Goal: Transaction & Acquisition: Book appointment/travel/reservation

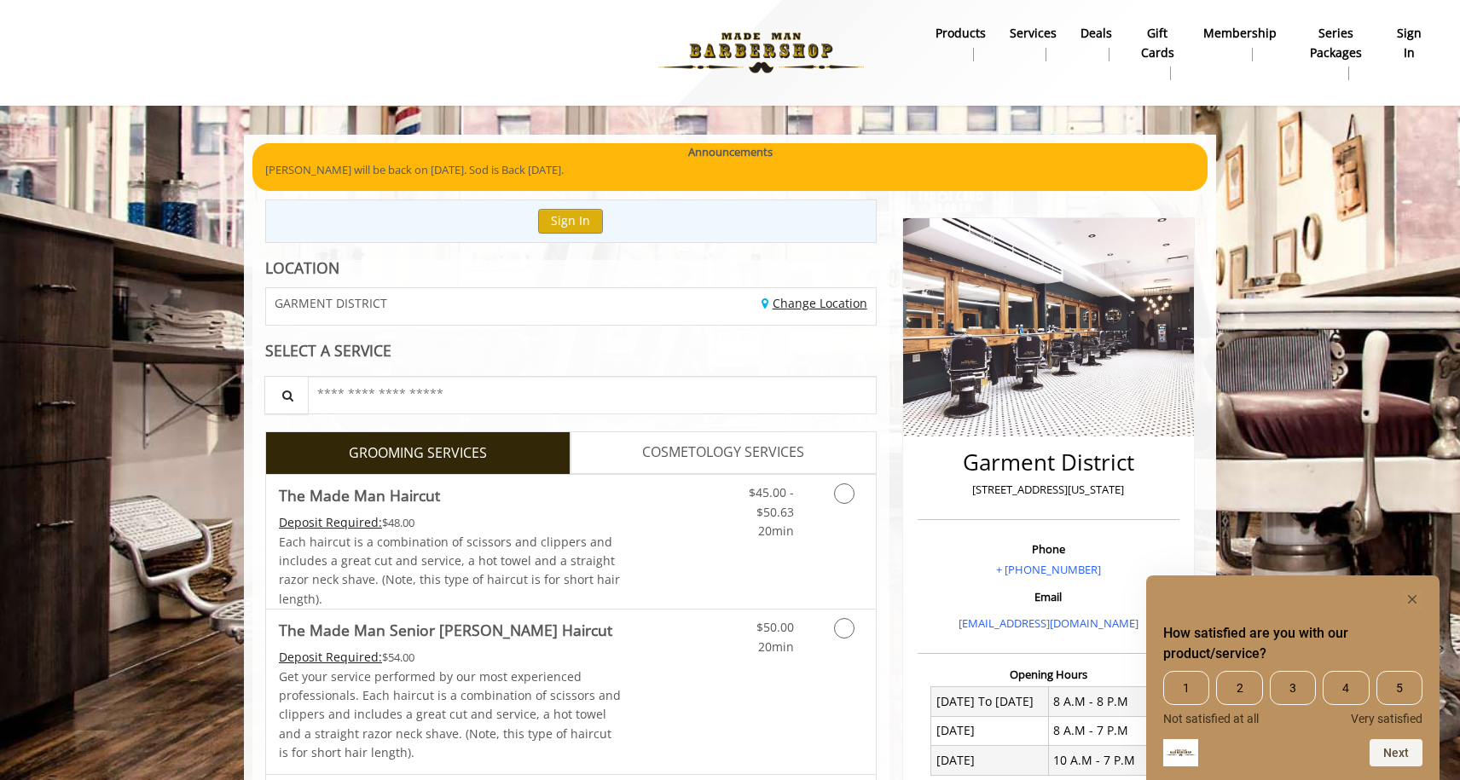
click at [829, 308] on link "Change Location" at bounding box center [814, 303] width 106 height 16
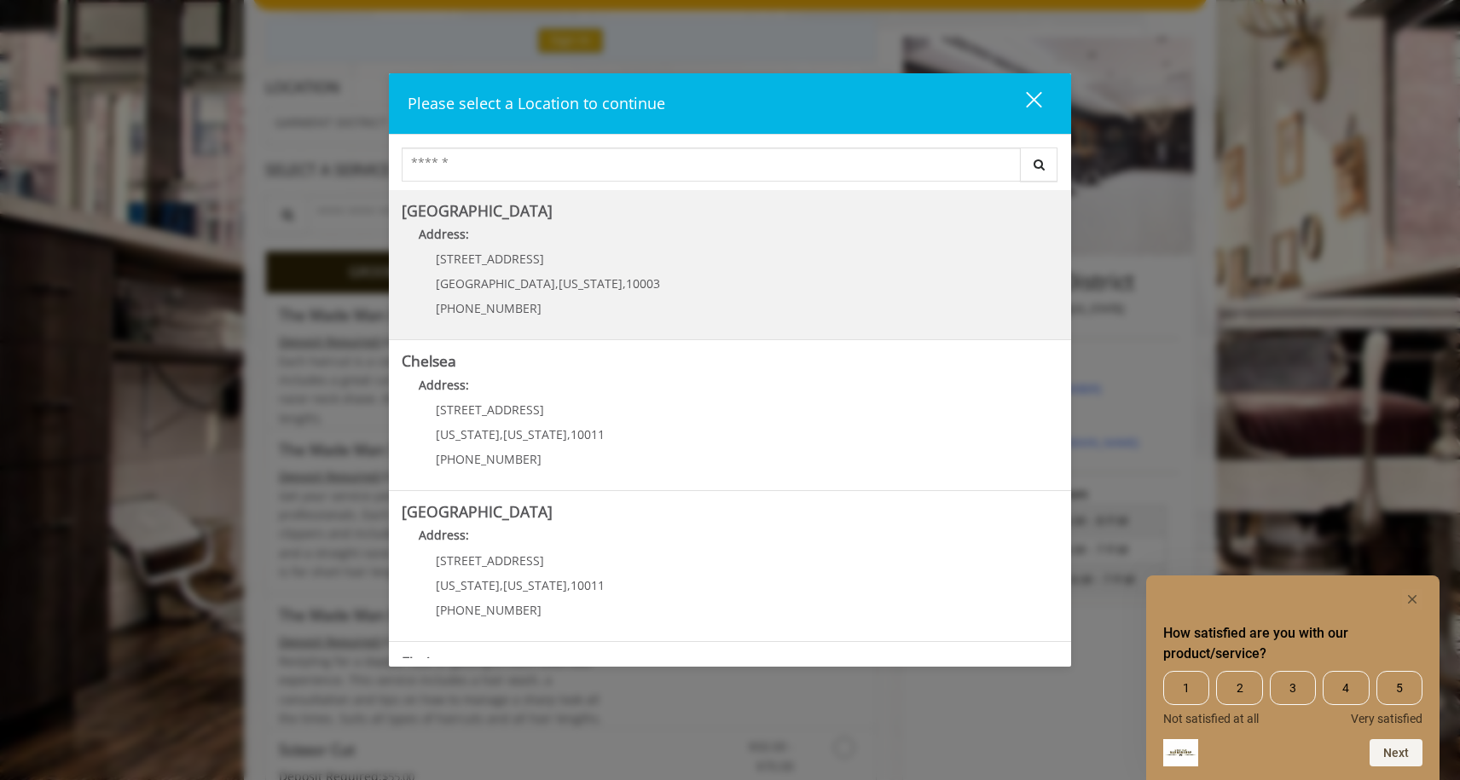
click at [560, 256] on p "[STREET_ADDRESS]" at bounding box center [548, 258] width 224 height 13
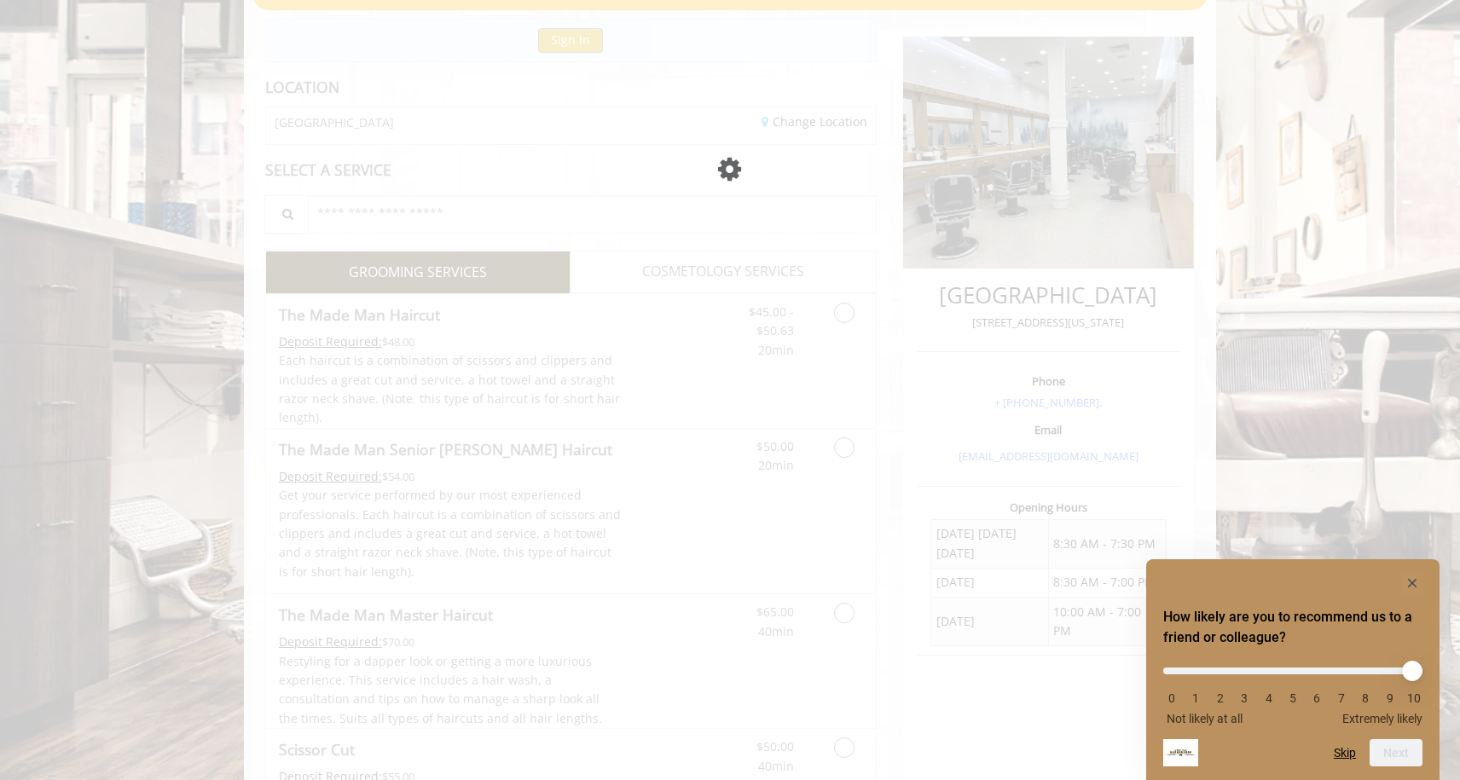
scroll to position [181, 0]
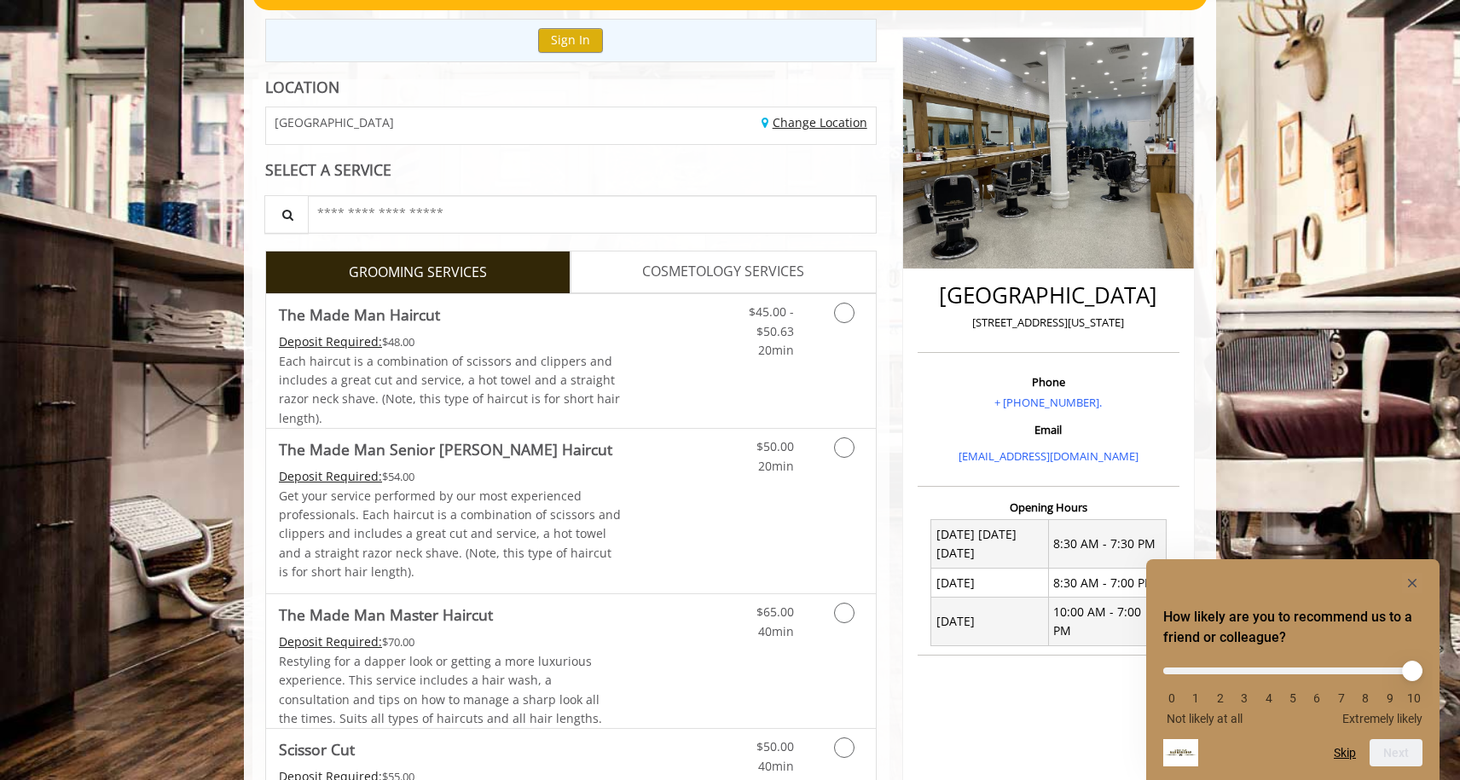
click at [794, 128] on link "Change Location" at bounding box center [814, 122] width 106 height 16
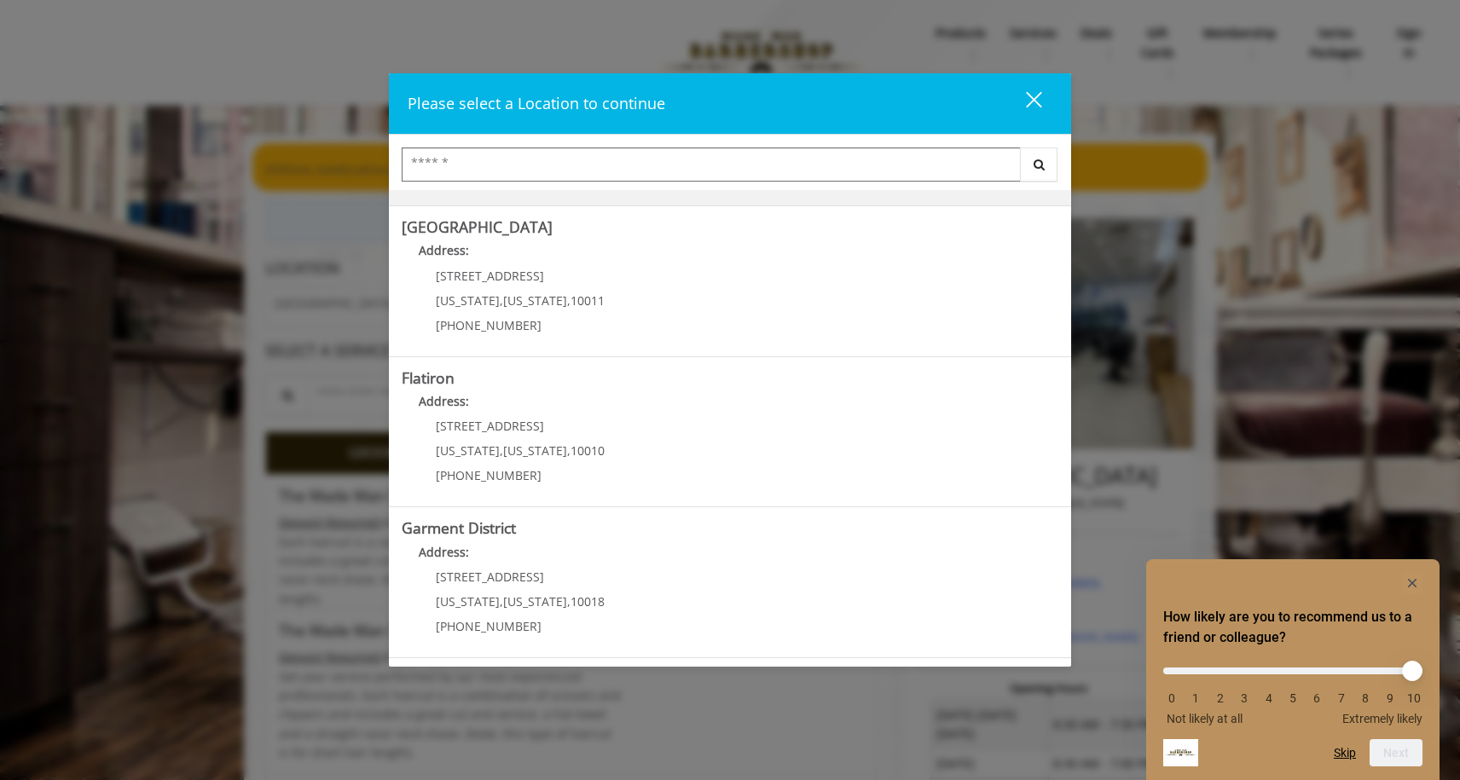
scroll to position [0, 0]
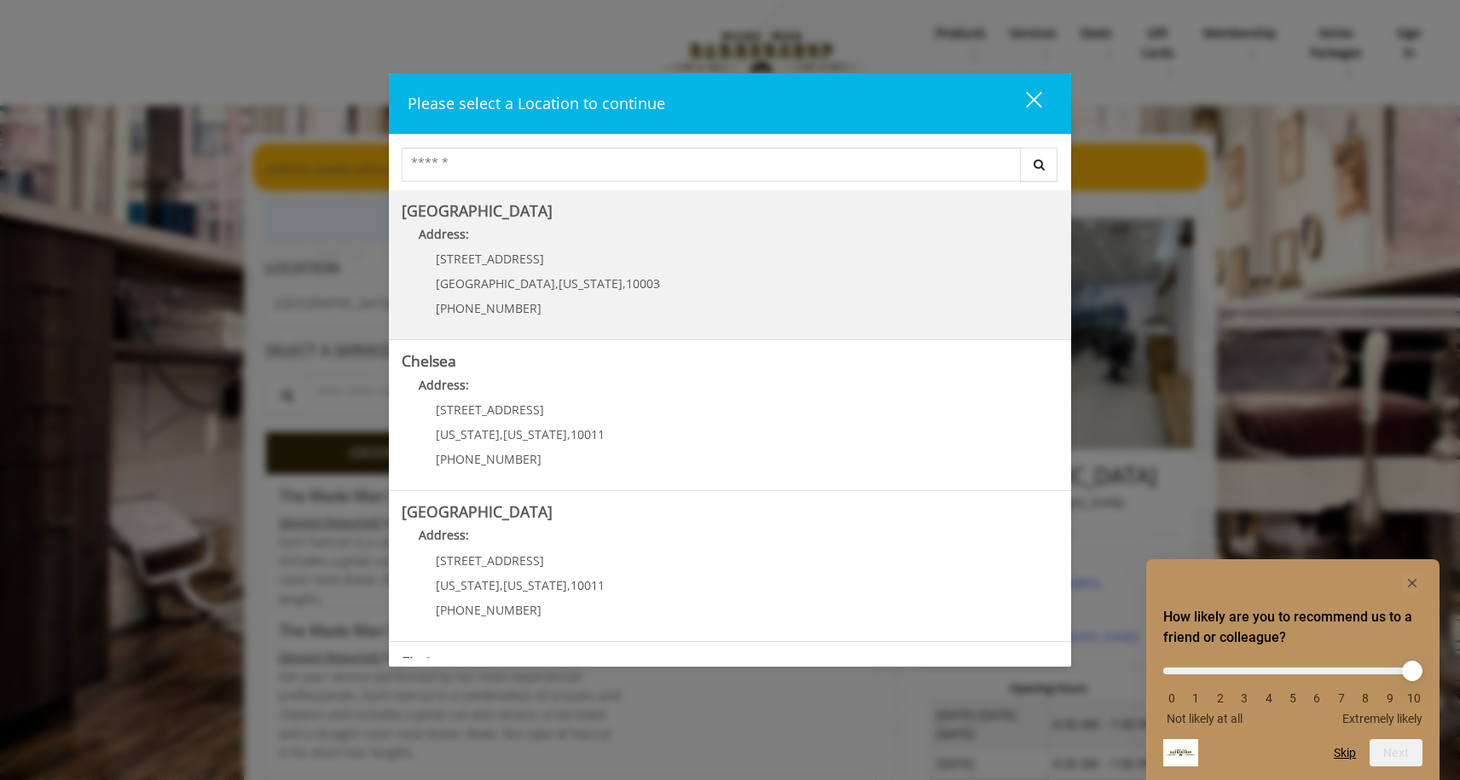
click at [732, 235] on Village "Address:" at bounding box center [730, 238] width 656 height 27
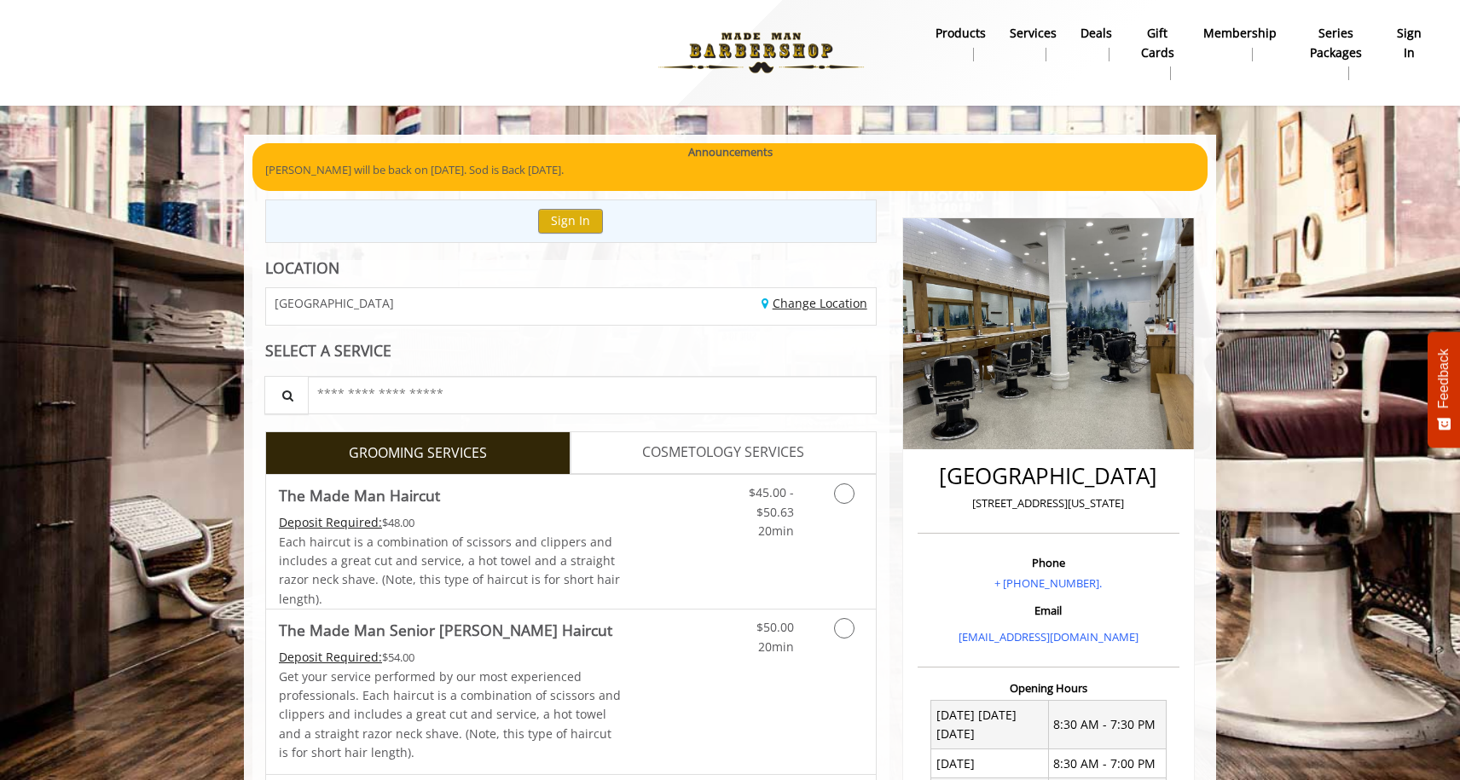
click at [785, 305] on link "Change Location" at bounding box center [814, 303] width 106 height 16
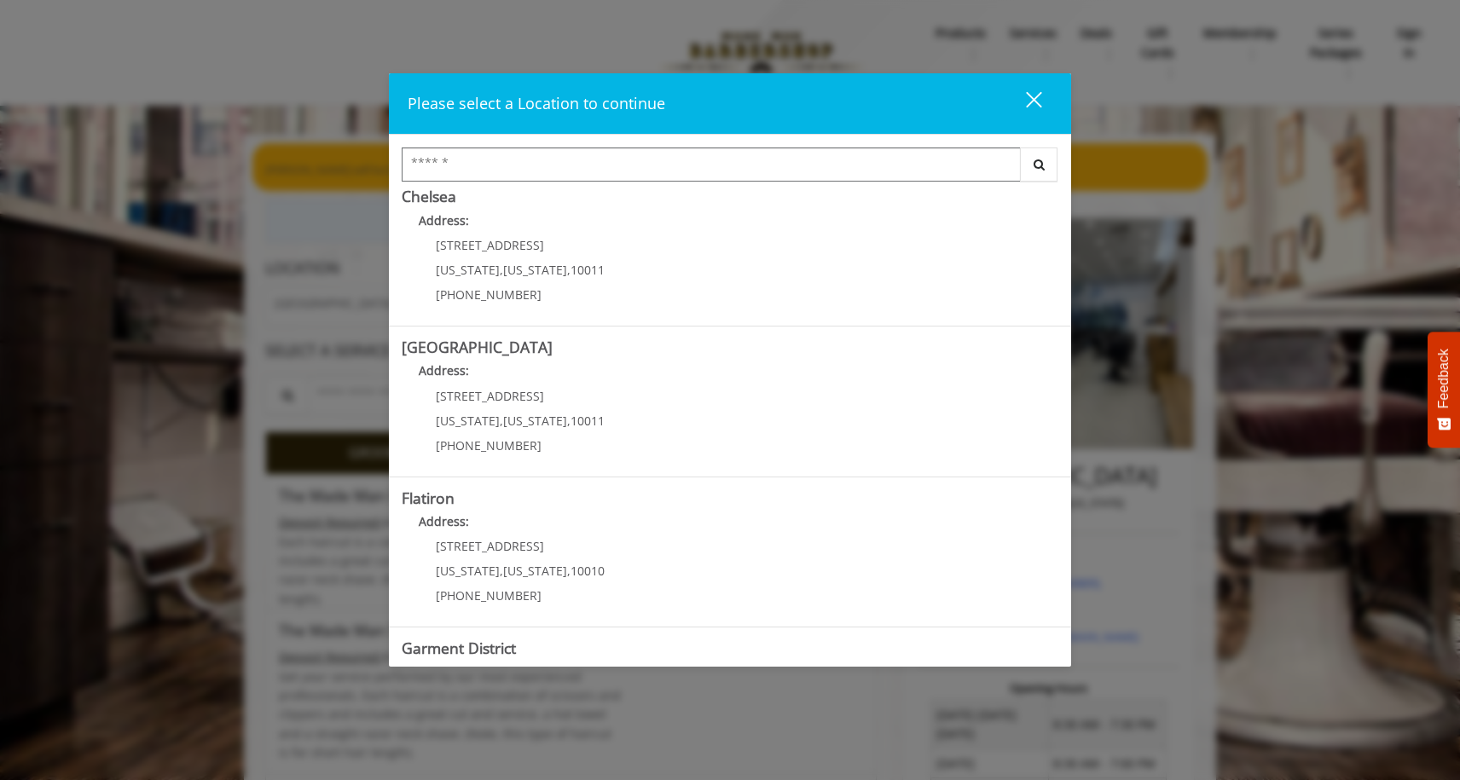
scroll to position [285, 0]
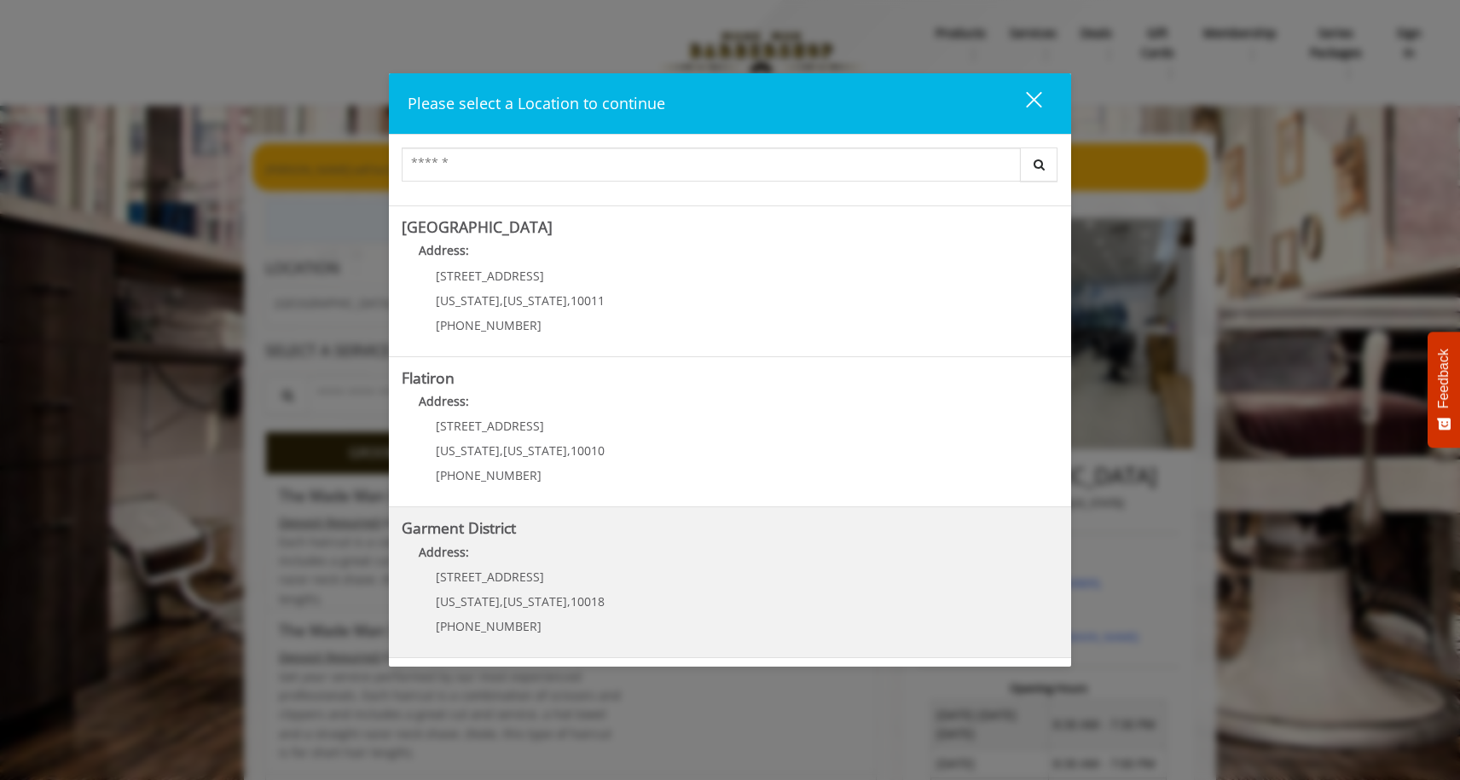
click at [572, 572] on p "[STREET_ADDRESS]" at bounding box center [520, 576] width 169 height 13
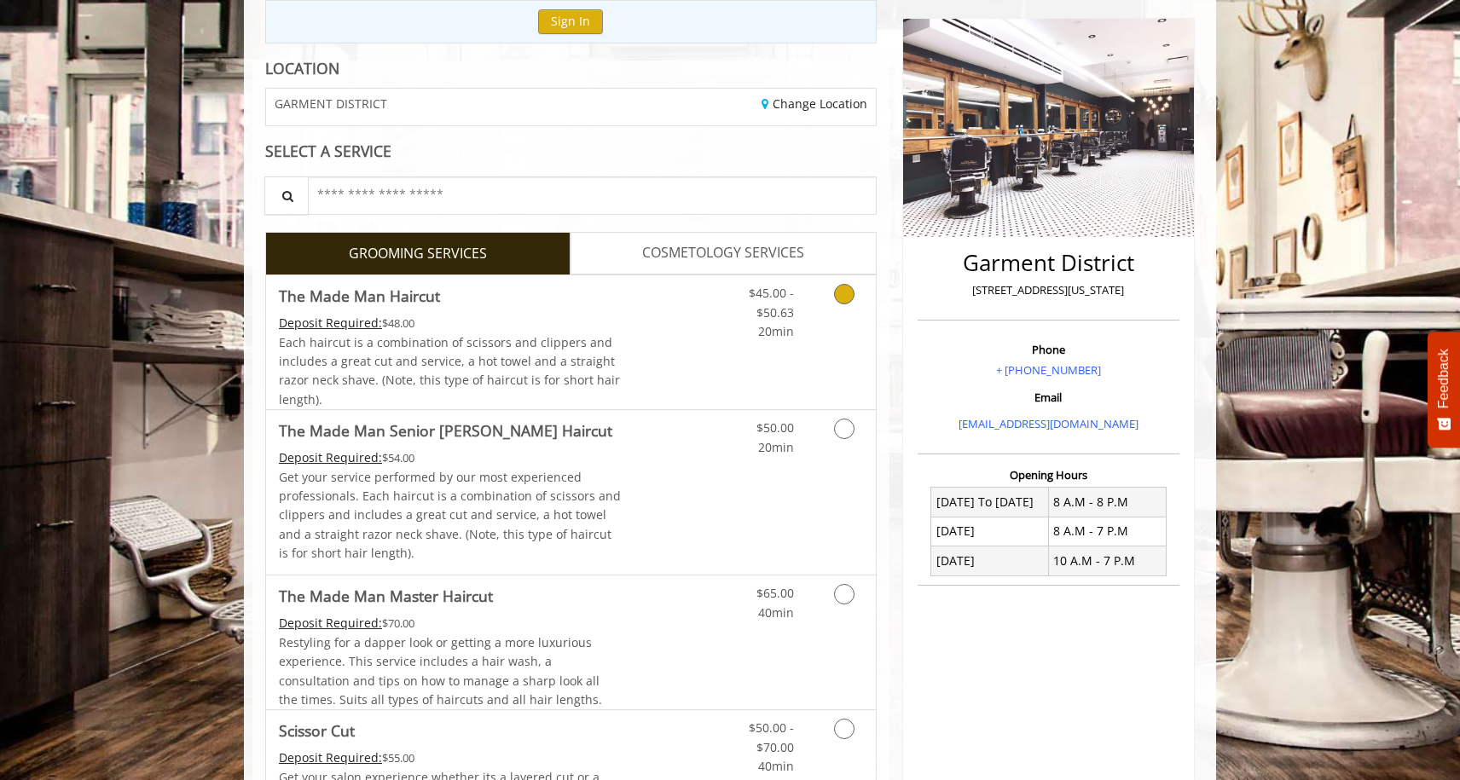
scroll to position [247, 0]
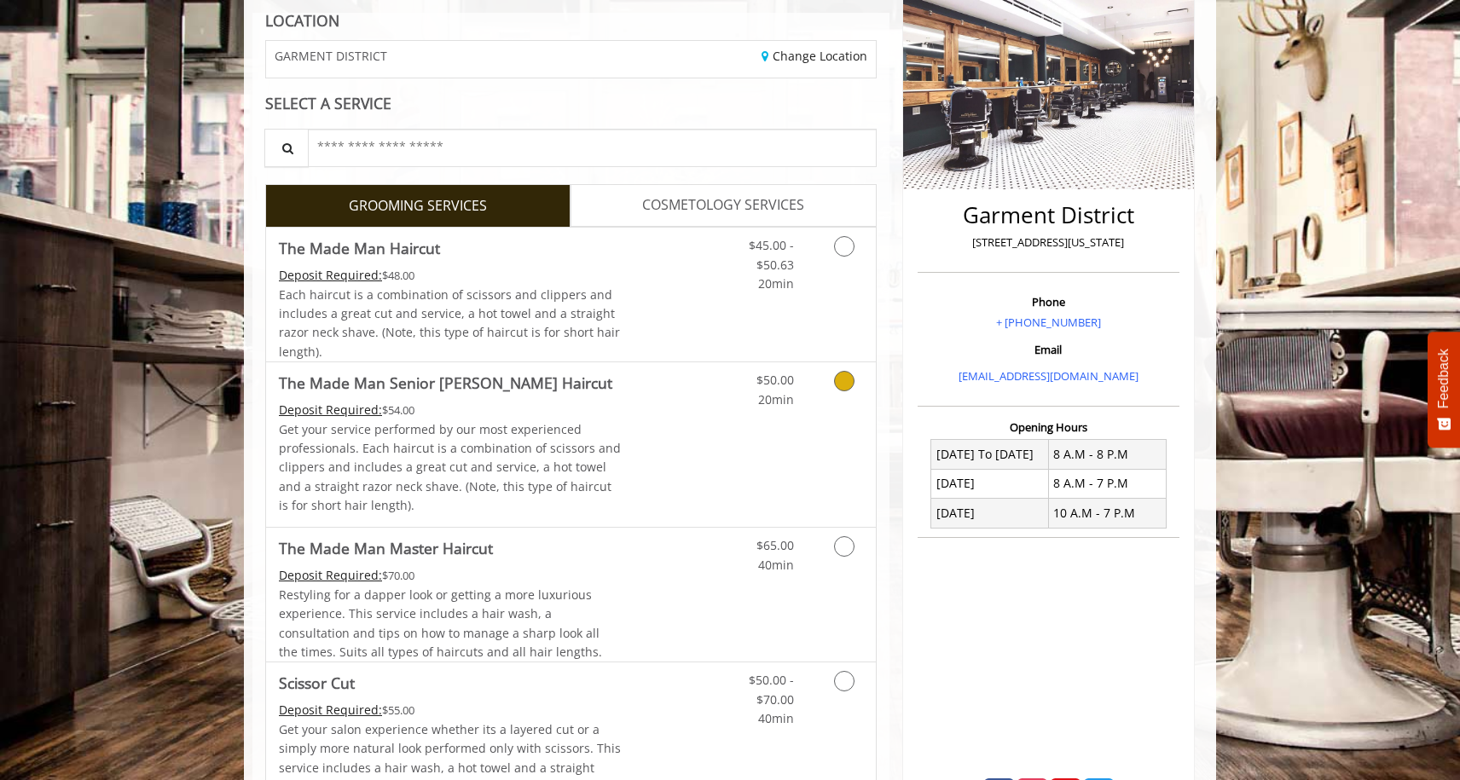
click at [841, 383] on icon "Grooming services" at bounding box center [844, 381] width 20 height 20
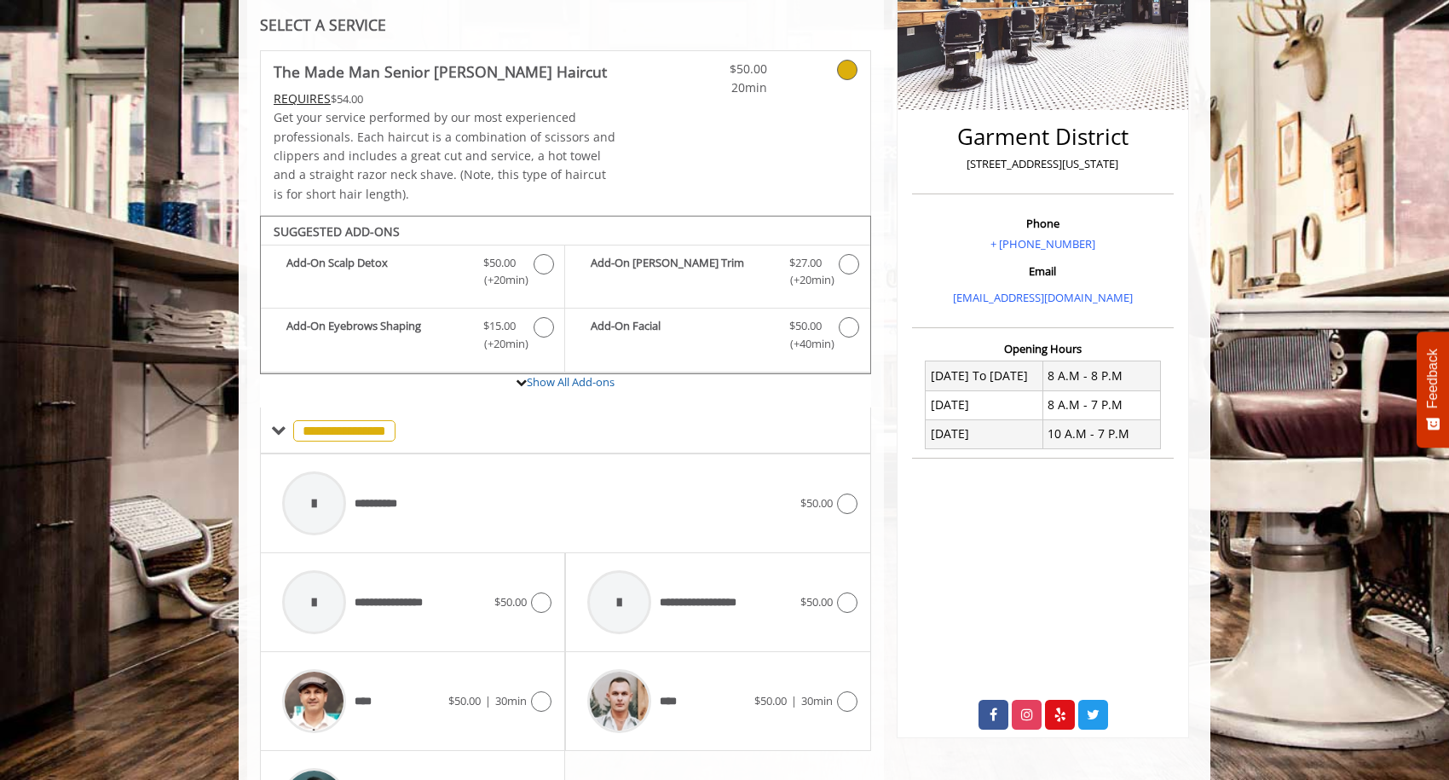
scroll to position [455, 0]
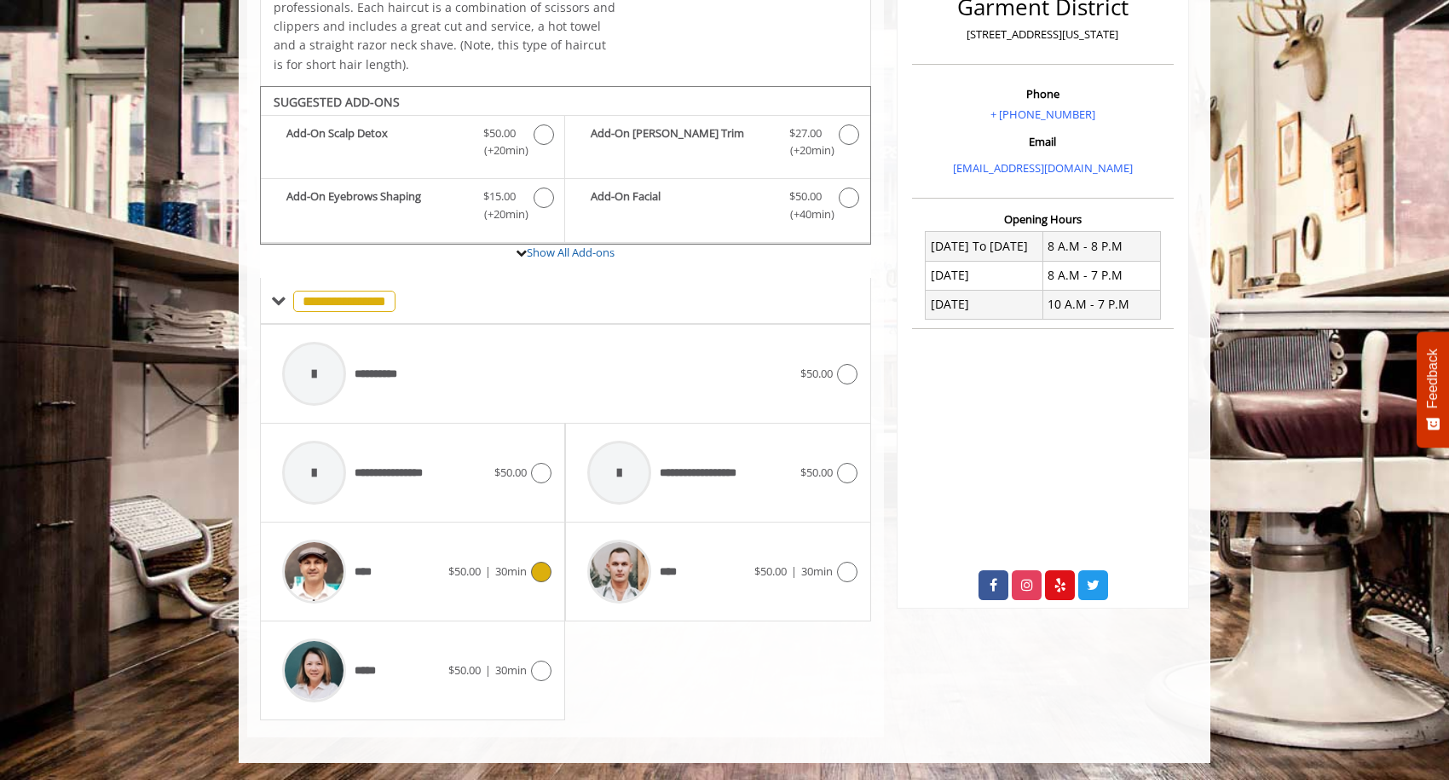
click at [372, 572] on span "****" at bounding box center [370, 573] width 30 height 18
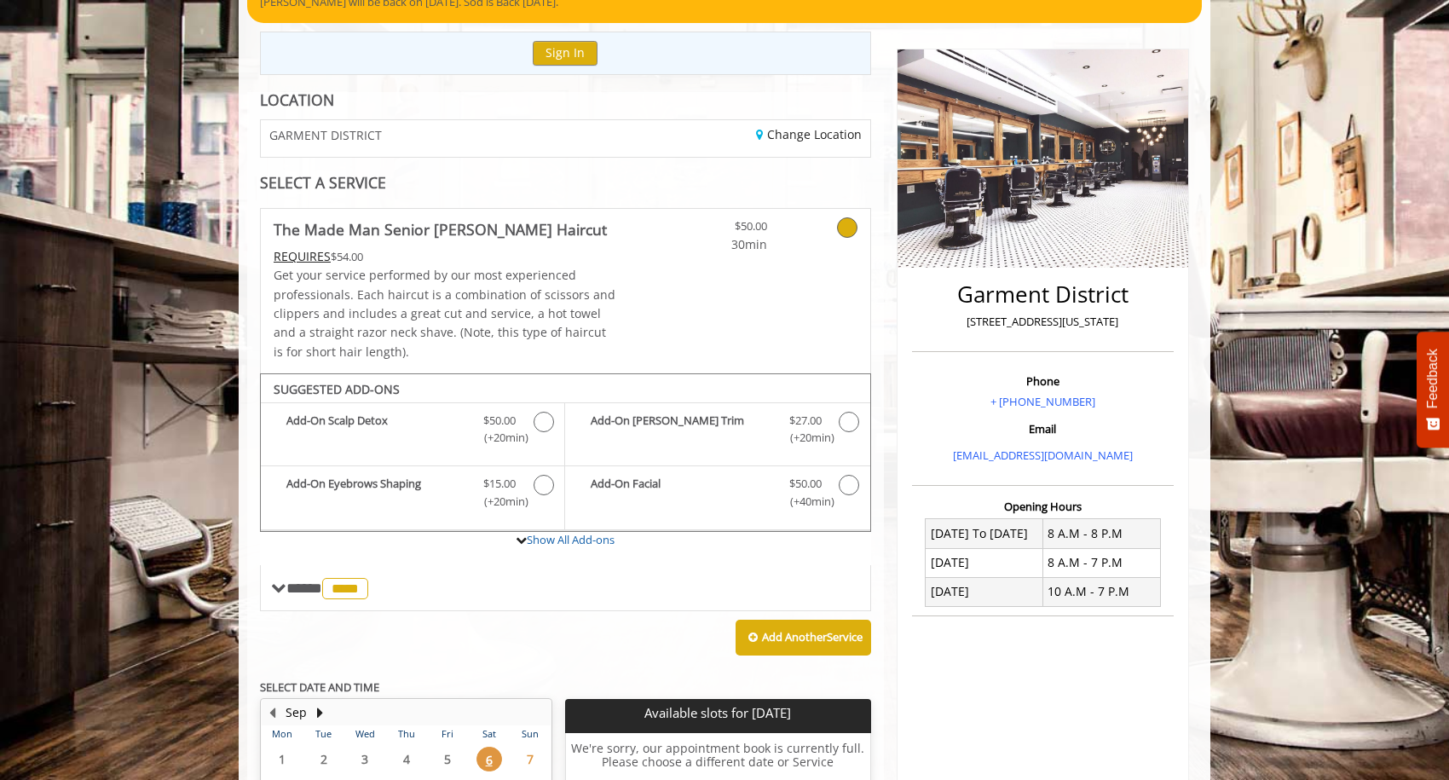
scroll to position [118, 0]
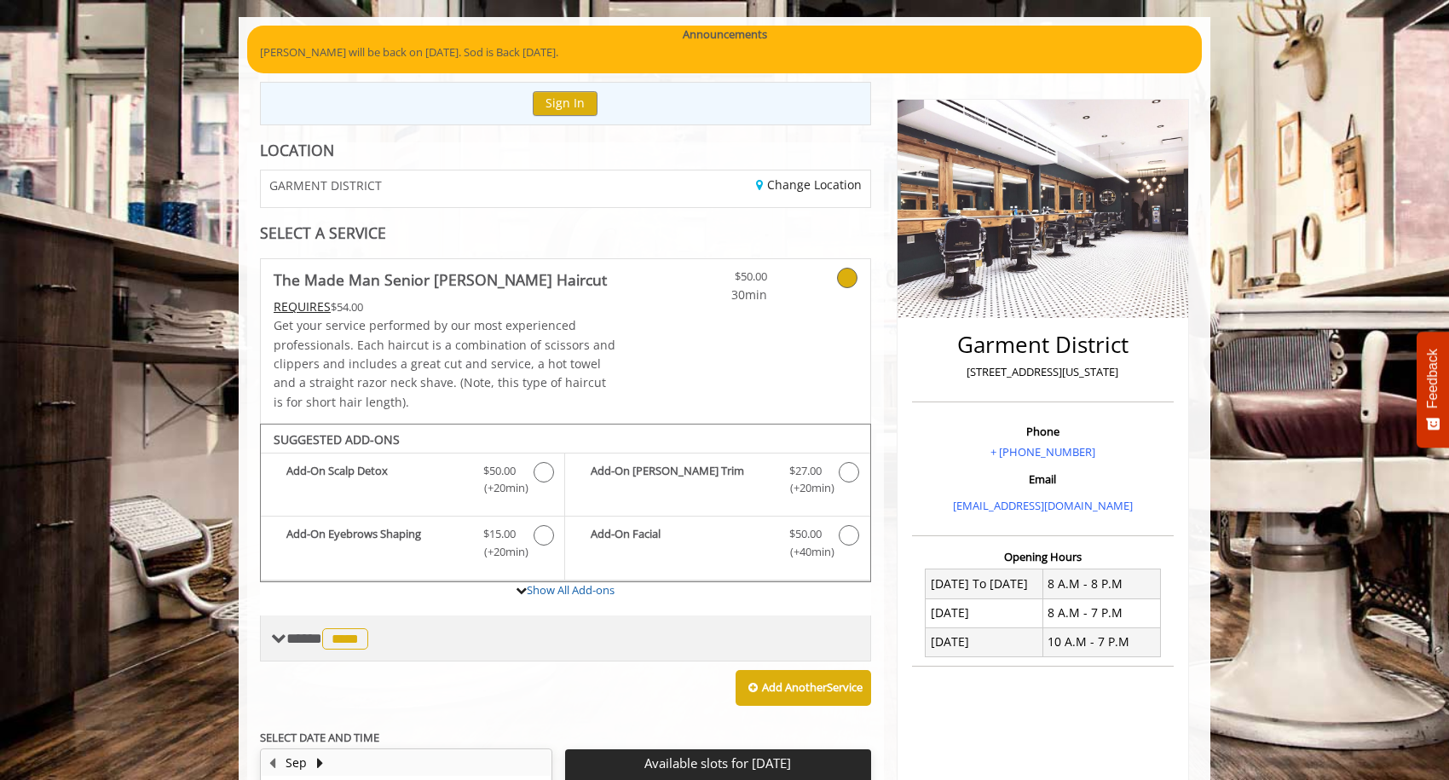
click at [297, 632] on span "**** **** ********" at bounding box center [329, 638] width 86 height 15
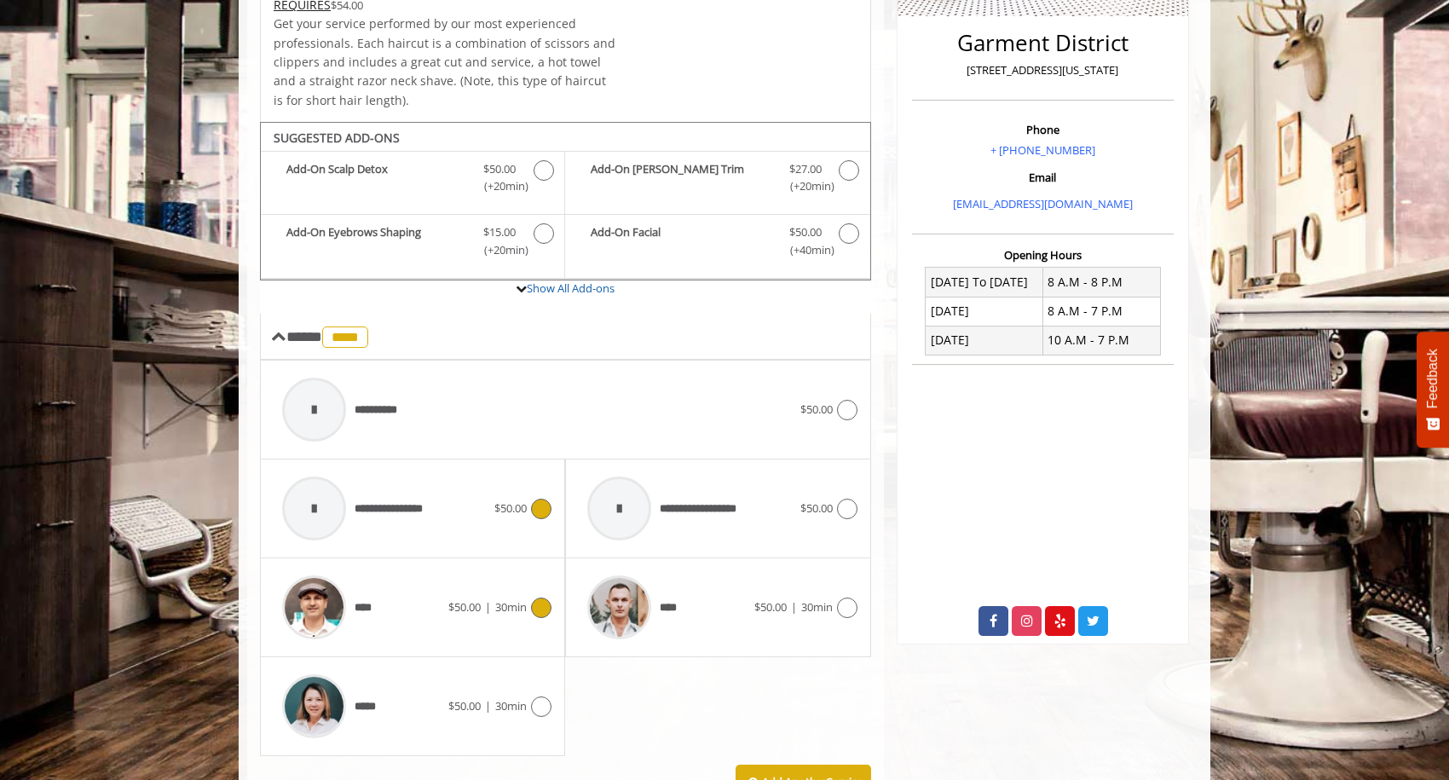
scroll to position [428, 0]
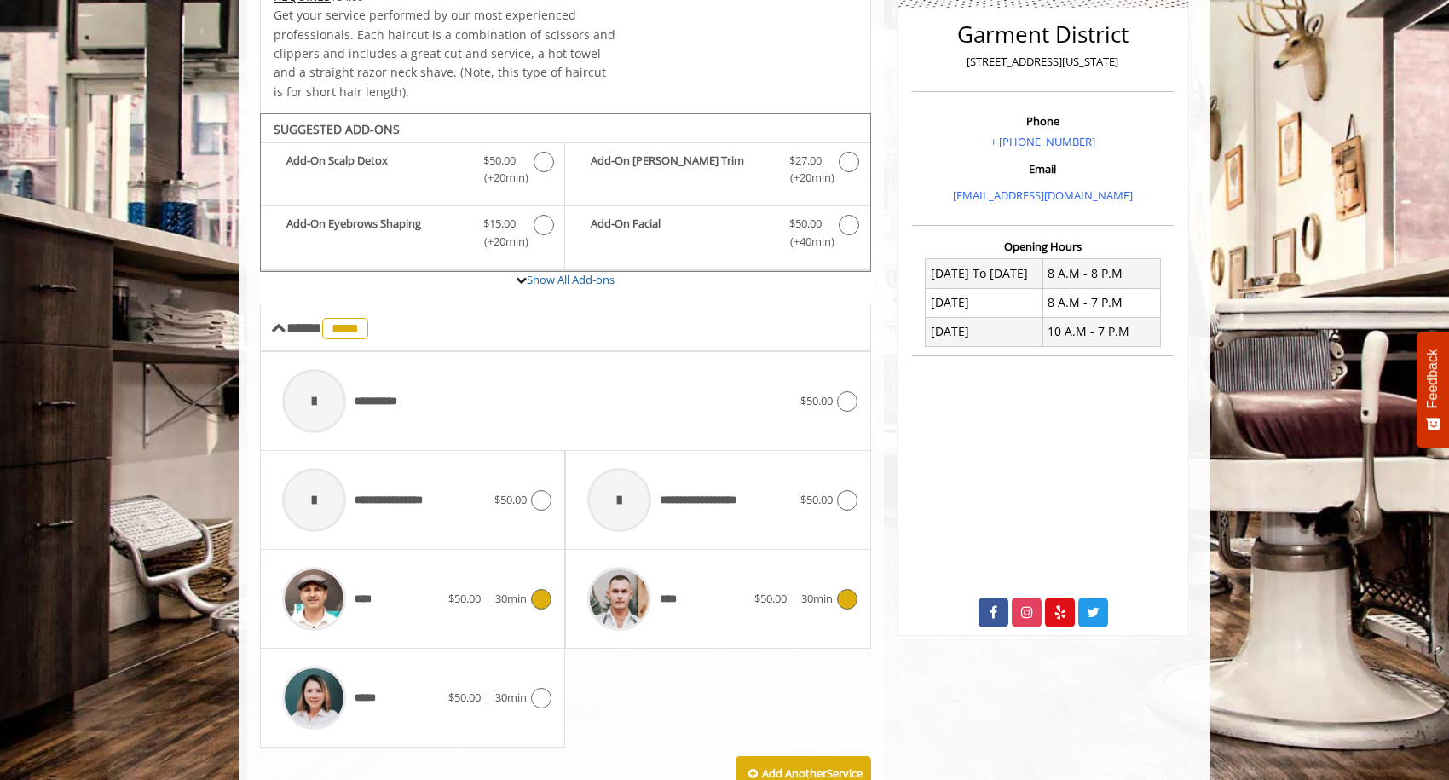
click at [842, 597] on icon at bounding box center [847, 599] width 20 height 20
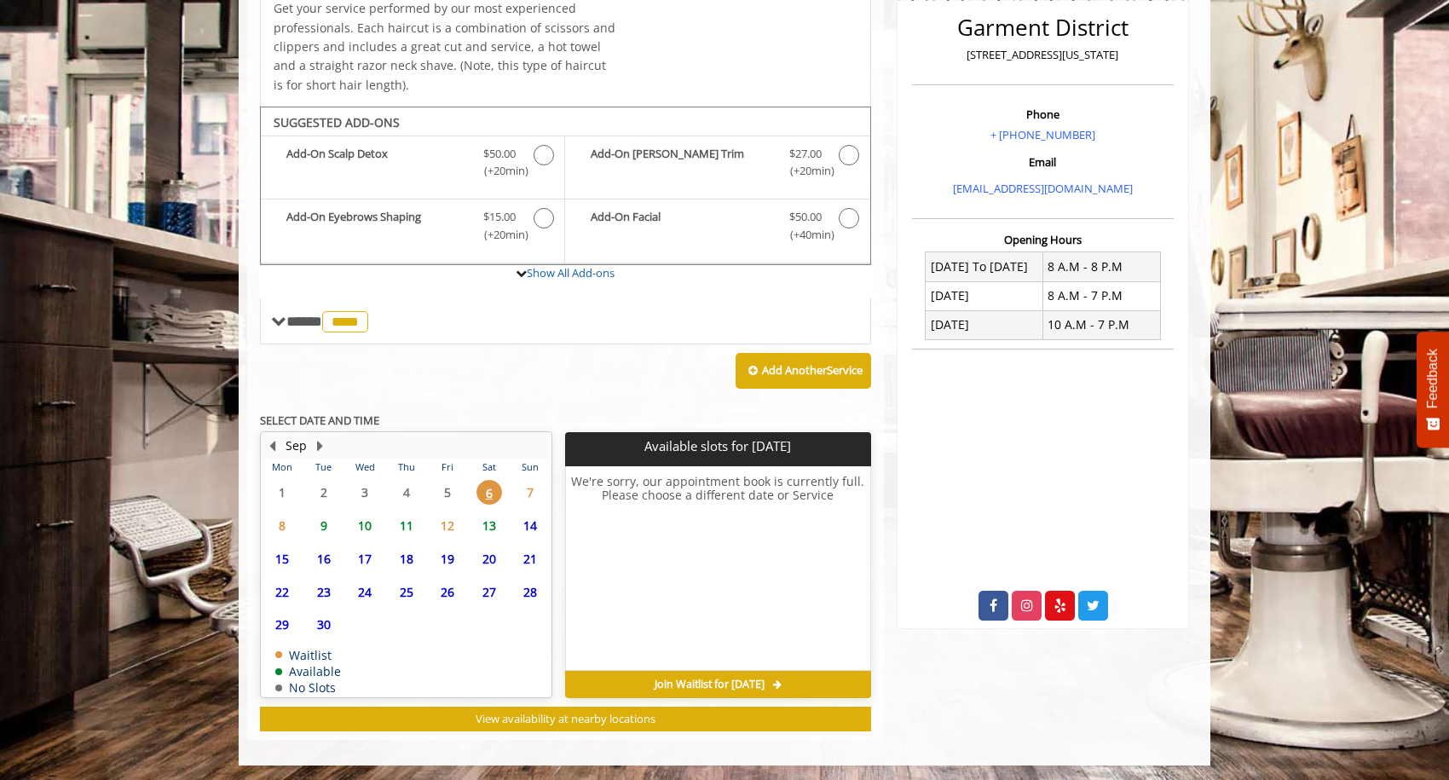
scroll to position [436, 0]
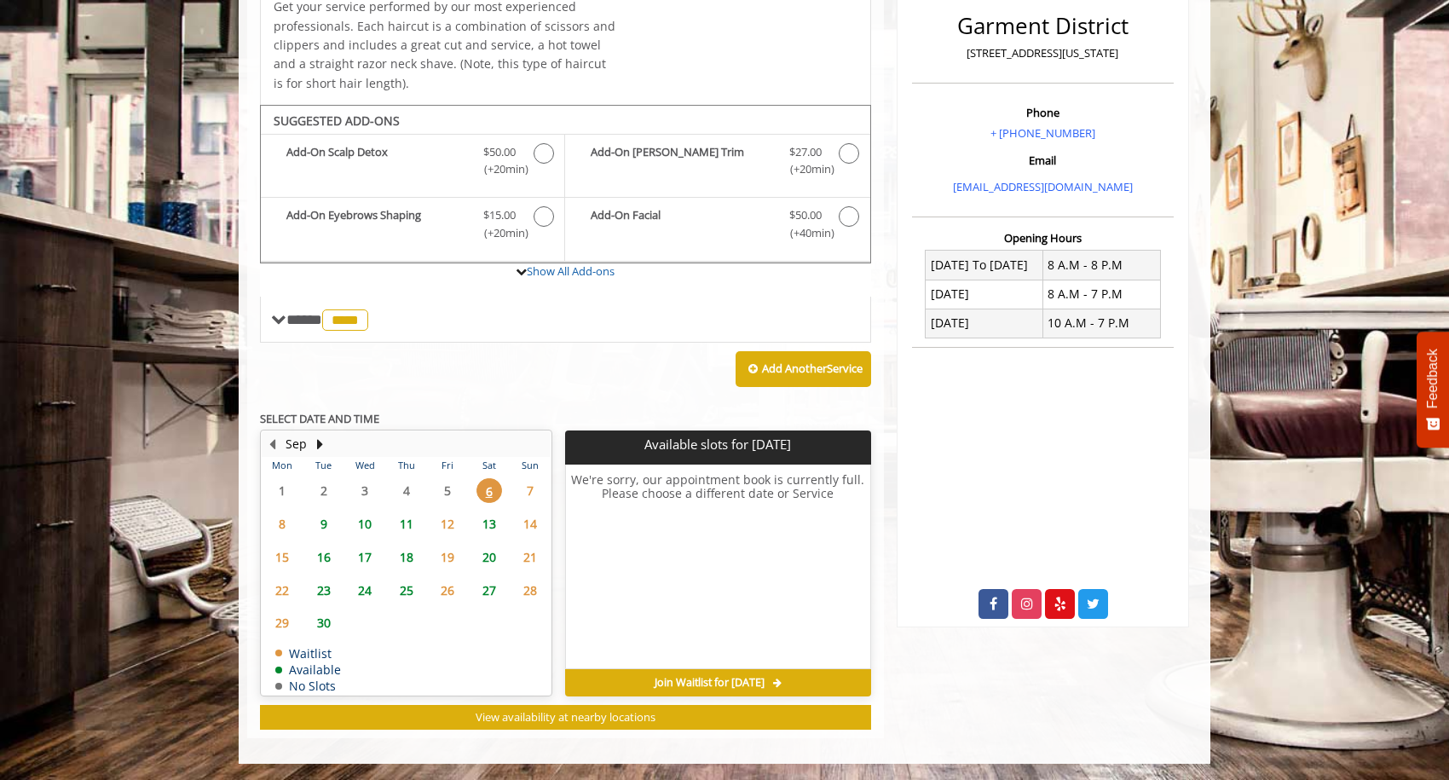
click at [406, 557] on span "18" at bounding box center [407, 557] width 26 height 25
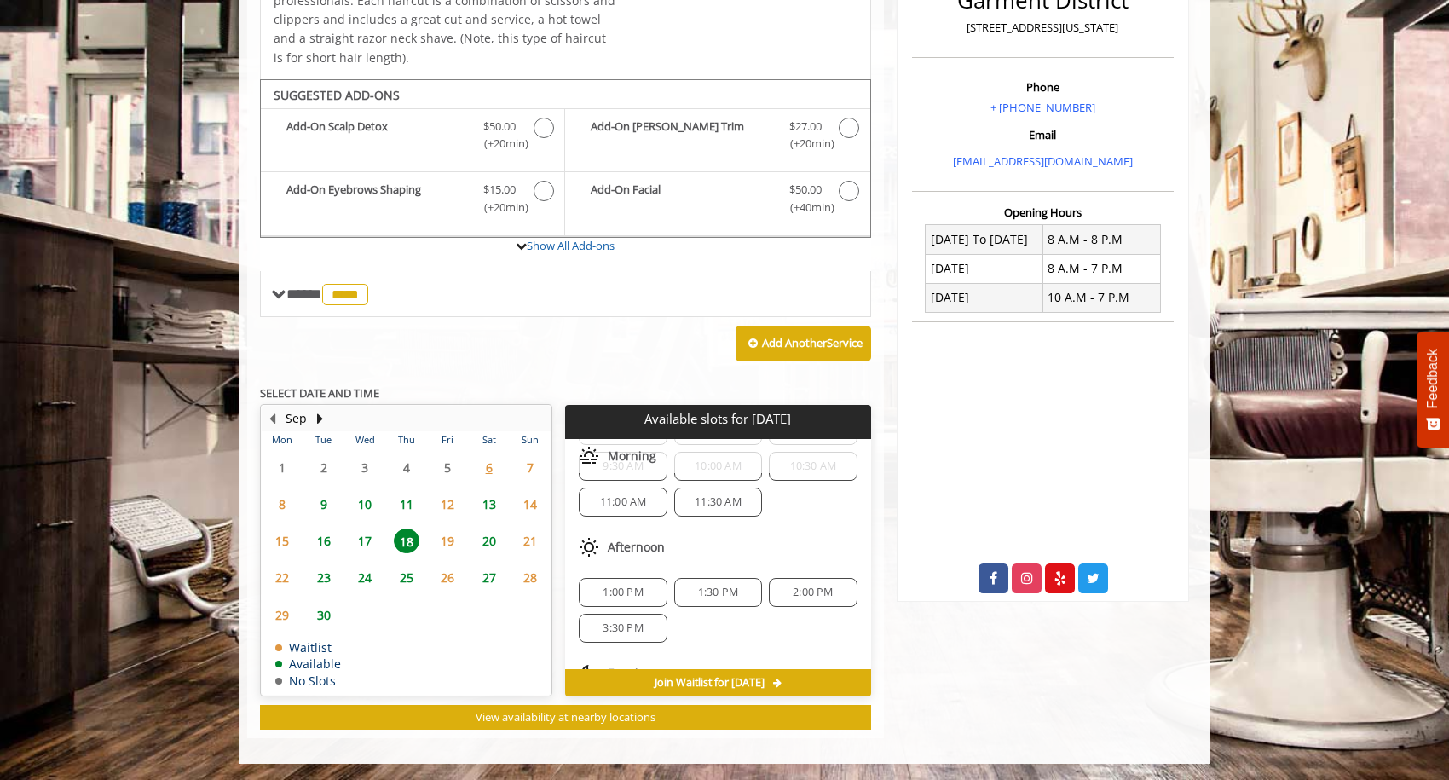
scroll to position [0, 0]
